Goal: Task Accomplishment & Management: Use online tool/utility

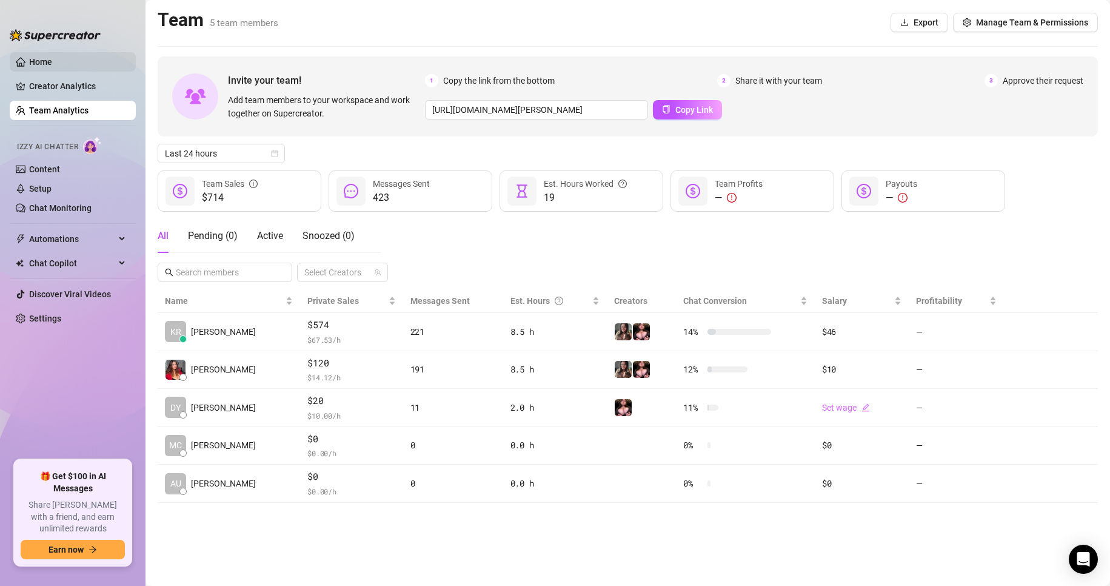
click at [52, 67] on link "Home" at bounding box center [40, 62] width 23 height 10
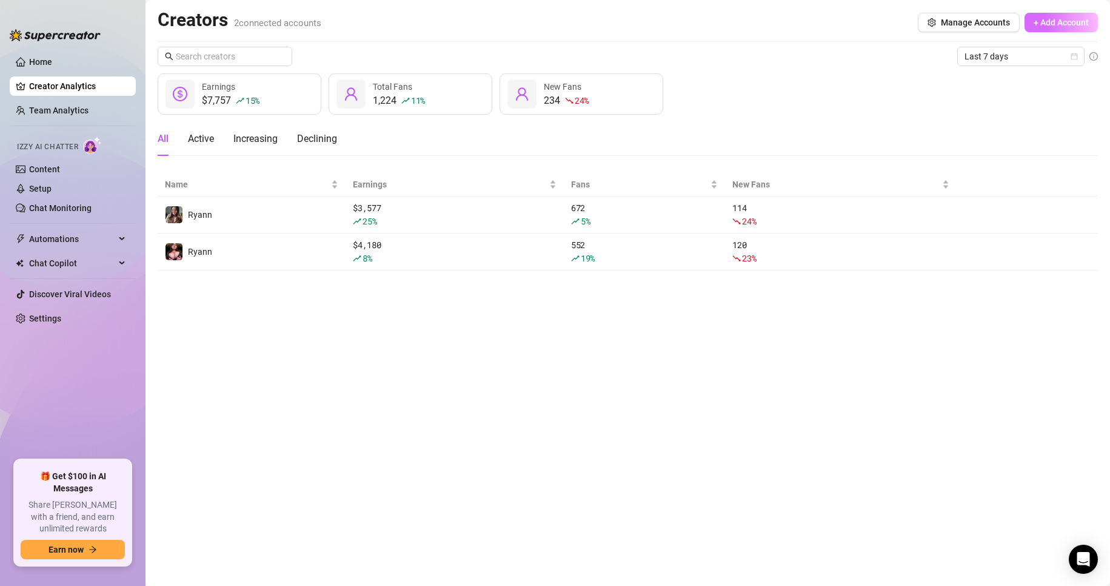
click at [1049, 24] on span "+ Add Account" at bounding box center [1061, 23] width 55 height 10
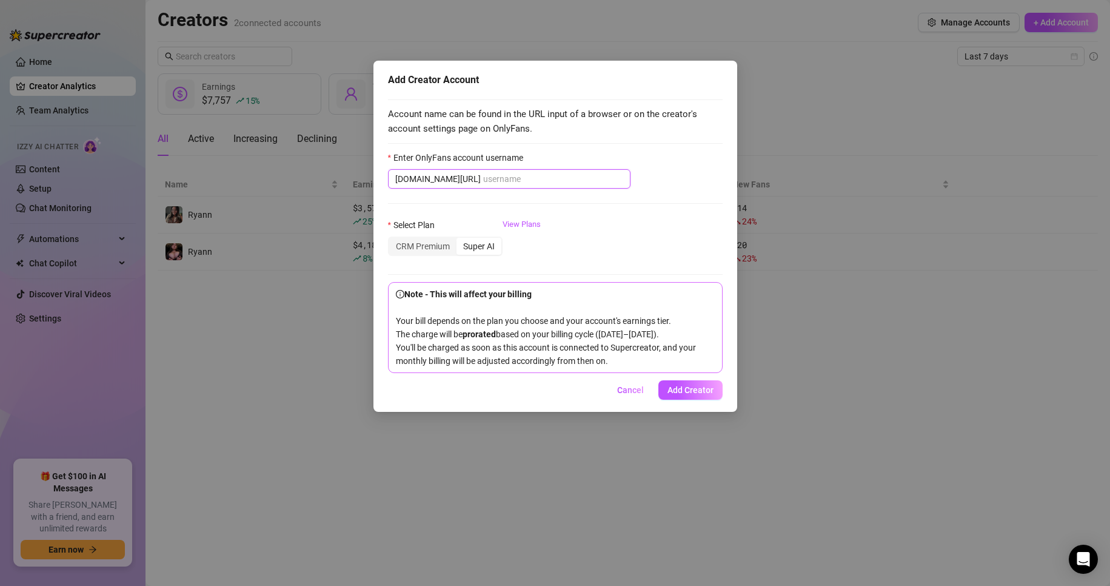
click at [512, 177] on input "Enter OnlyFans account username" at bounding box center [553, 178] width 140 height 13
click at [306, 332] on div "Add Creator Account Account name can be found in the URL input of a browser or …" at bounding box center [555, 293] width 1110 height 586
